Goal: Book appointment/travel/reservation

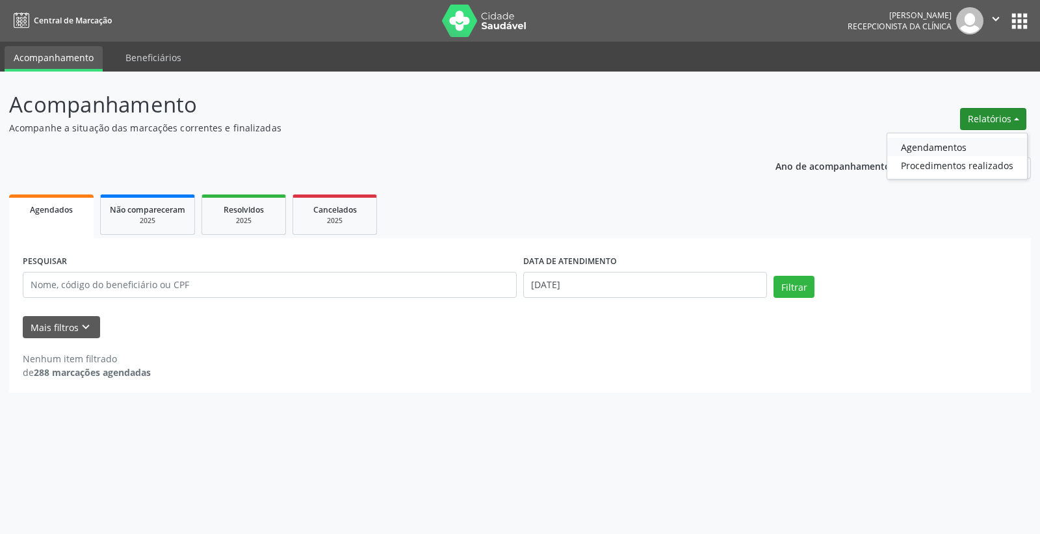
click at [957, 144] on link "Agendamentos" at bounding box center [958, 147] width 140 height 18
select select "8"
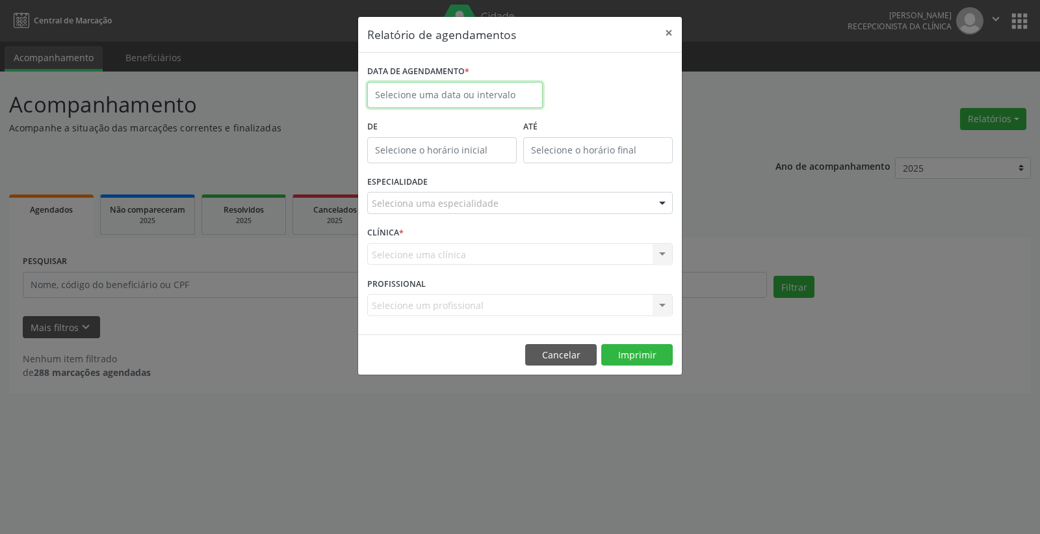
click at [414, 95] on input "text" at bounding box center [455, 95] width 176 height 26
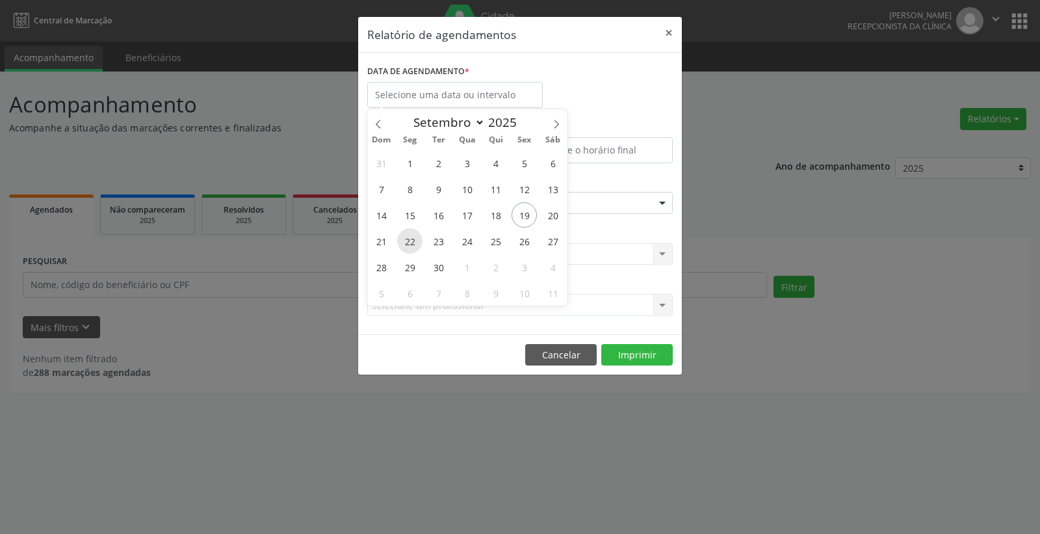
click at [410, 244] on span "22" at bounding box center [409, 240] width 25 height 25
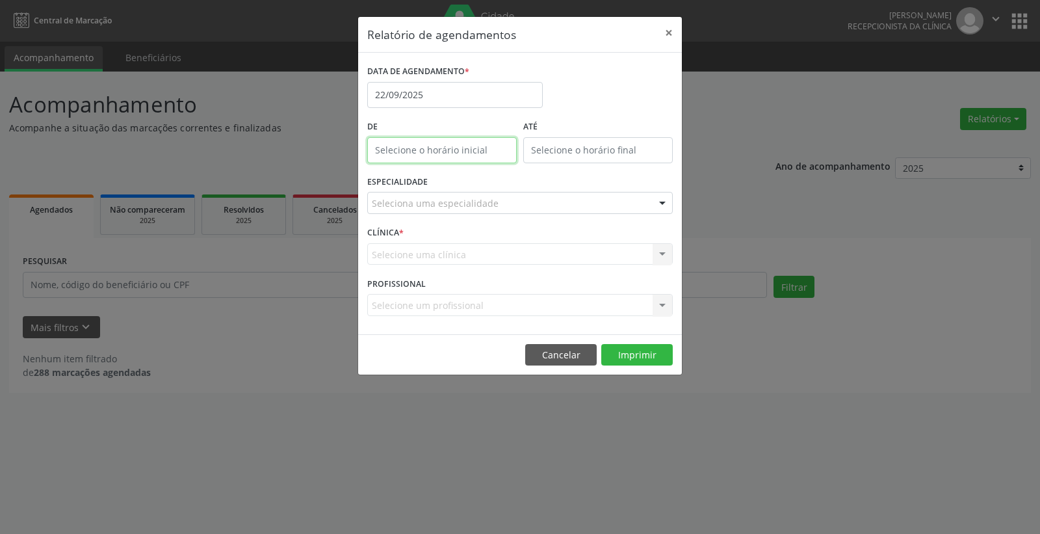
click at [471, 153] on input "text" at bounding box center [442, 150] width 150 height 26
type input "12:00"
click at [472, 153] on input "12:00" at bounding box center [442, 150] width 150 height 26
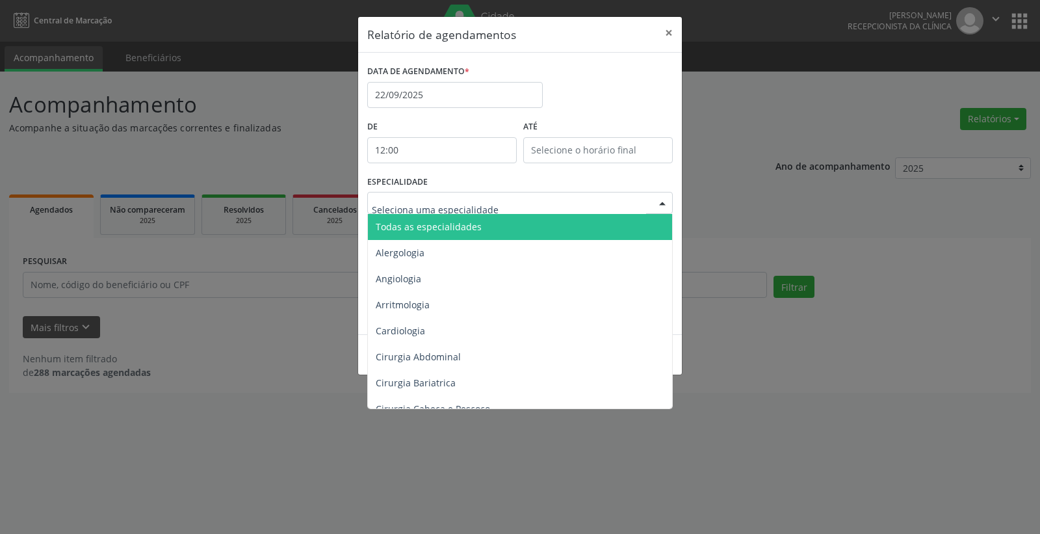
click at [447, 230] on span "Todas as especialidades" at bounding box center [429, 226] width 106 height 12
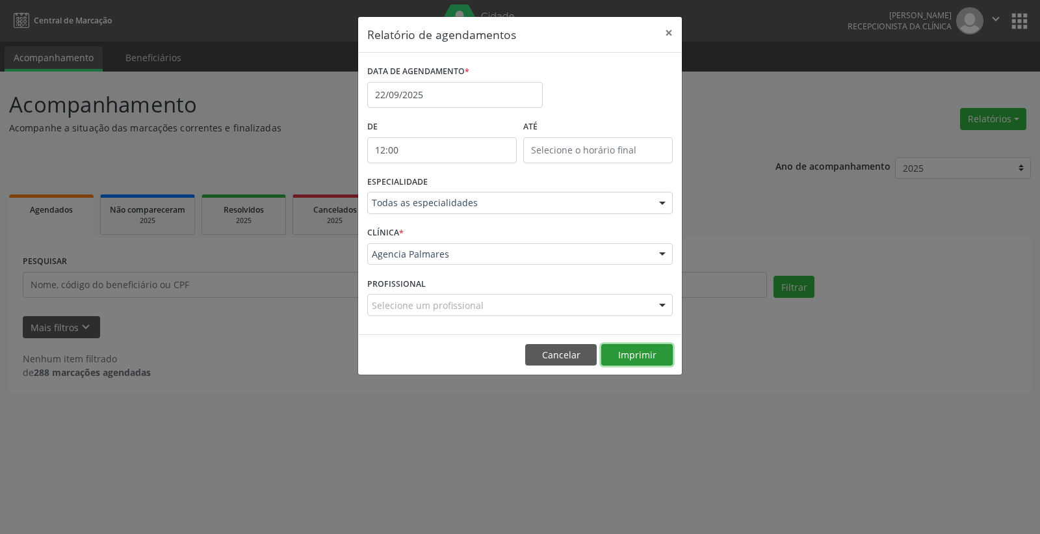
click at [637, 355] on button "Imprimir" at bounding box center [638, 355] width 72 height 22
